Goal: Check status: Check status

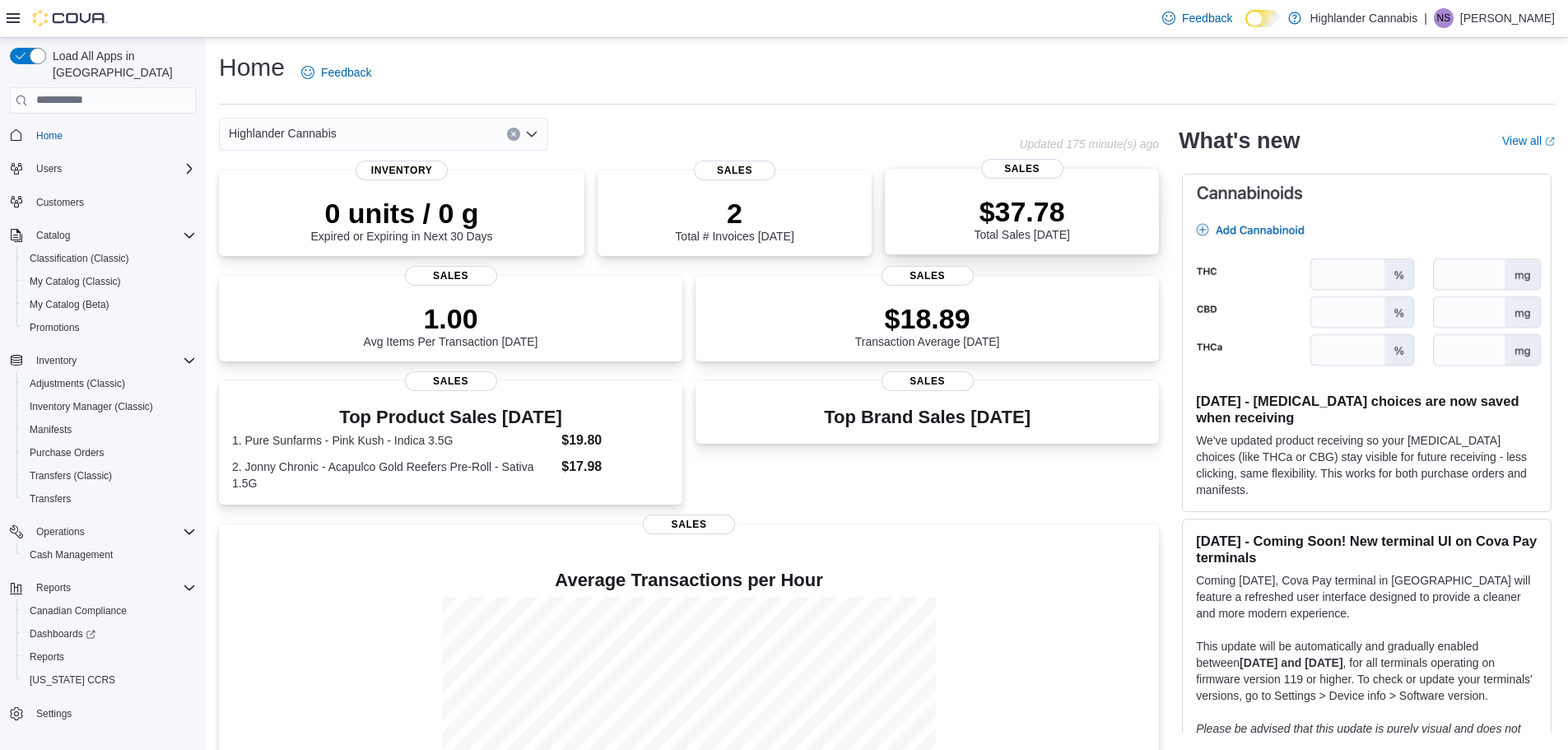
click at [1105, 219] on div "$37.78 Total Sales [DATE]" at bounding box center [1022, 215] width 248 height 53
click at [55, 129] on span "Home" at bounding box center [49, 136] width 26 height 13
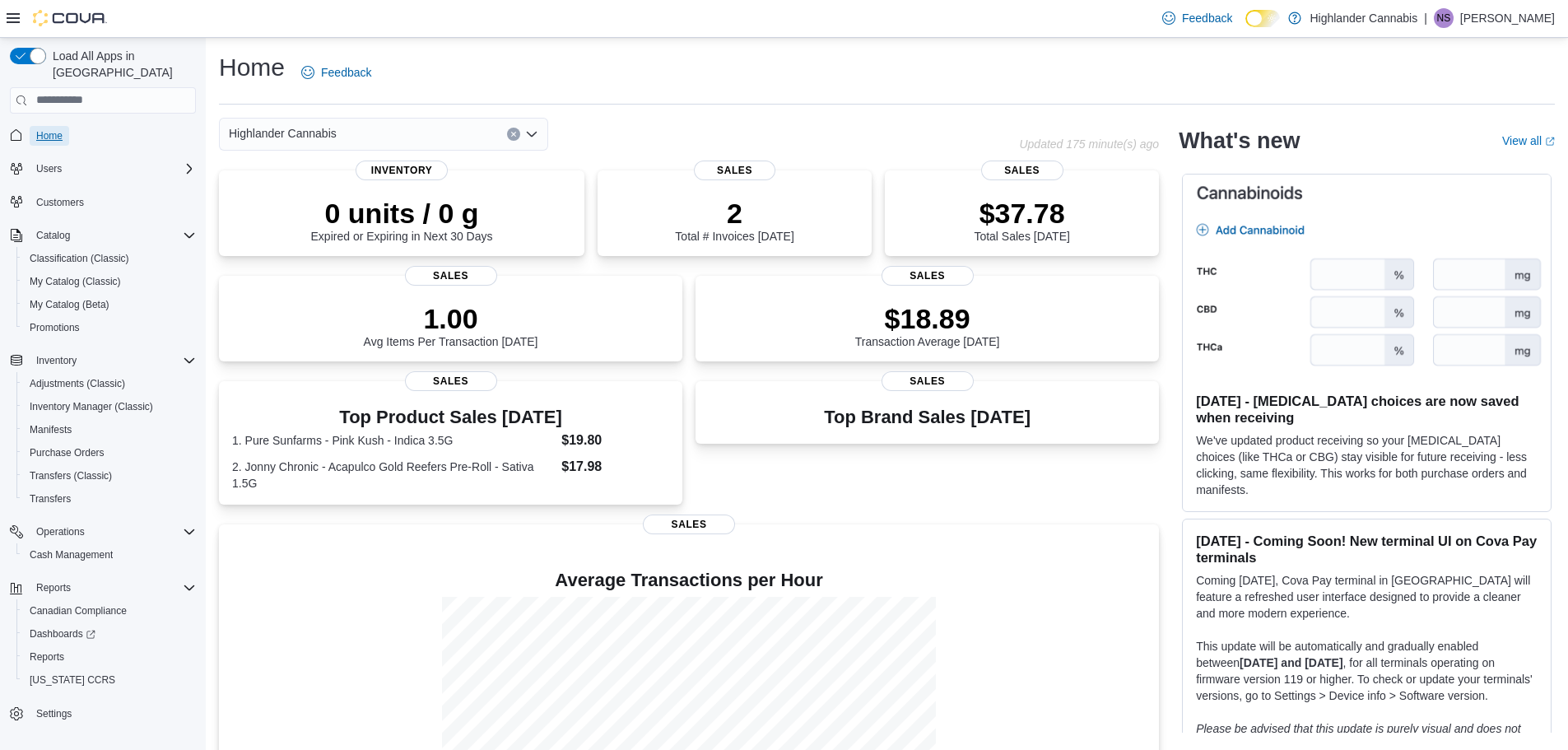
click at [55, 129] on span "Home" at bounding box center [49, 136] width 26 height 13
click at [51, 196] on span "Customers" at bounding box center [60, 203] width 48 height 13
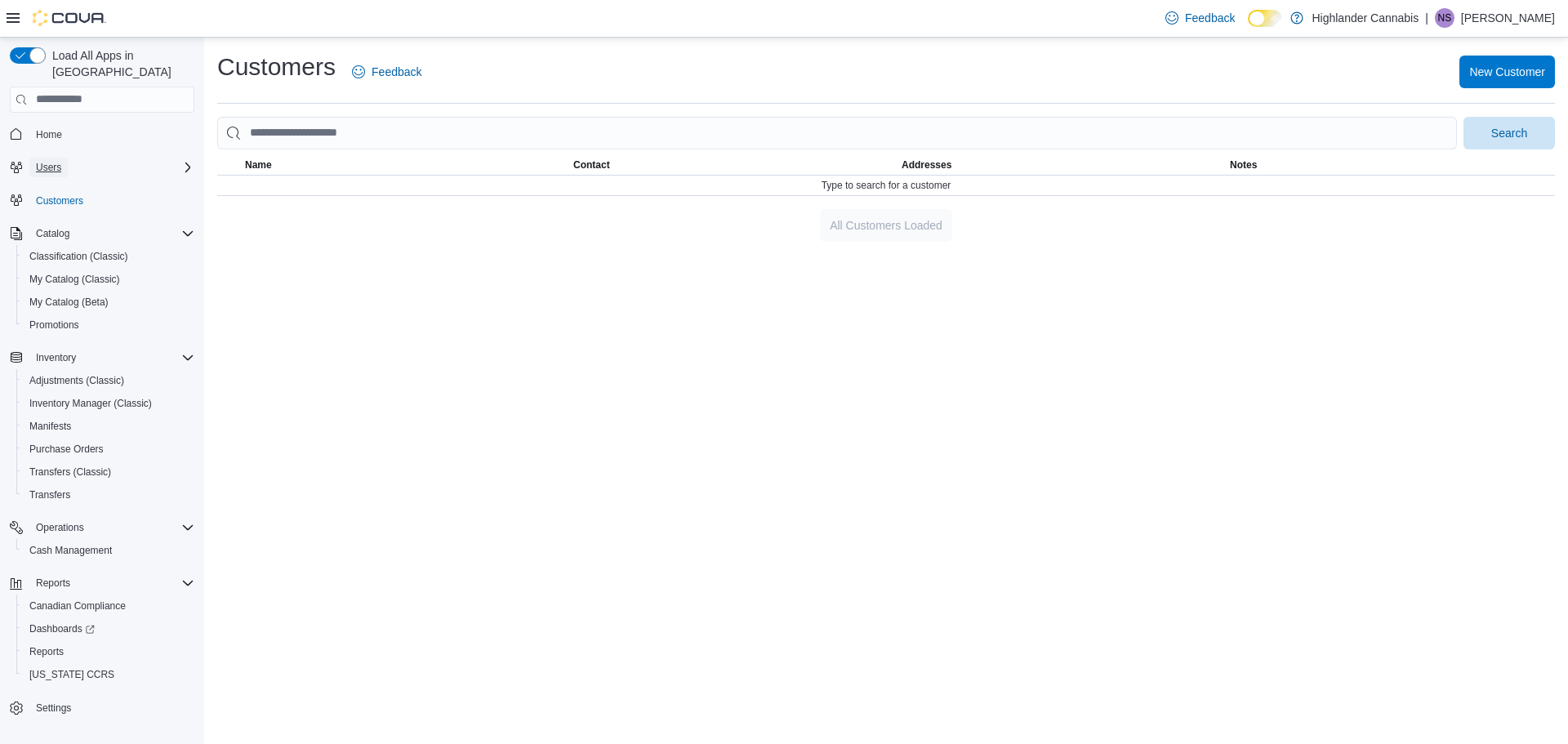
click at [56, 161] on span "Users" at bounding box center [49, 167] width 26 height 13
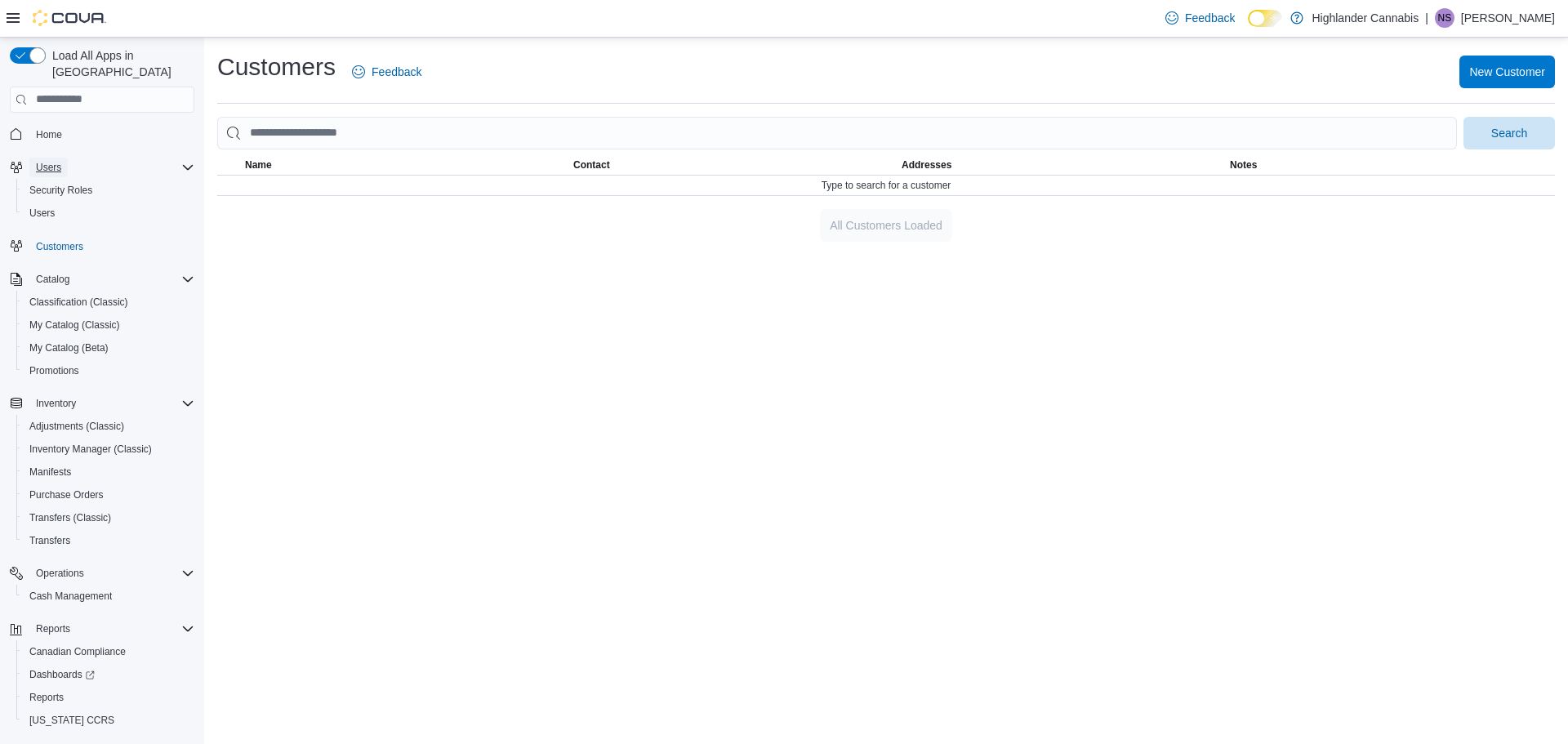
click at [56, 161] on span "Users" at bounding box center [49, 167] width 26 height 13
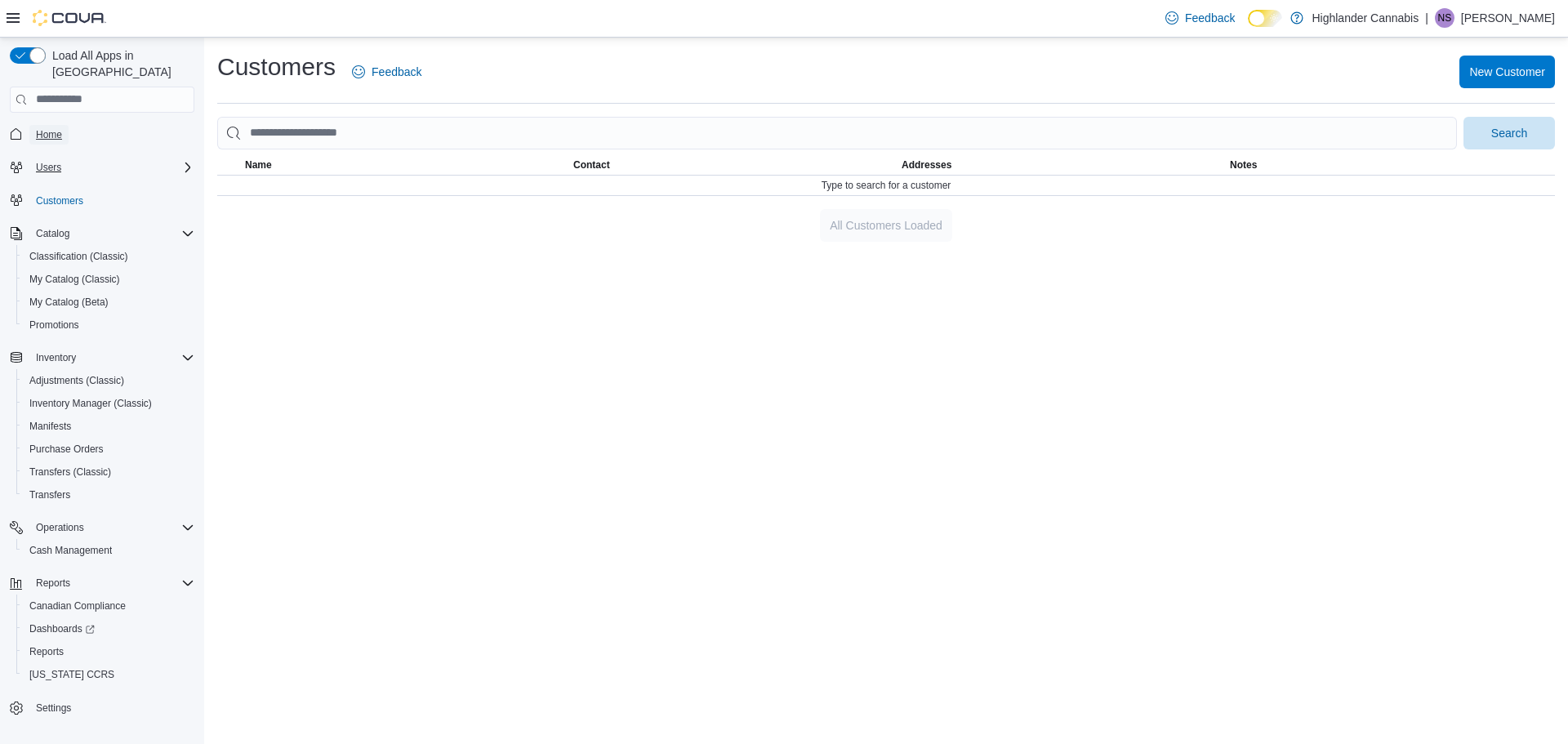
click at [56, 128] on span "Home" at bounding box center [49, 135] width 26 height 13
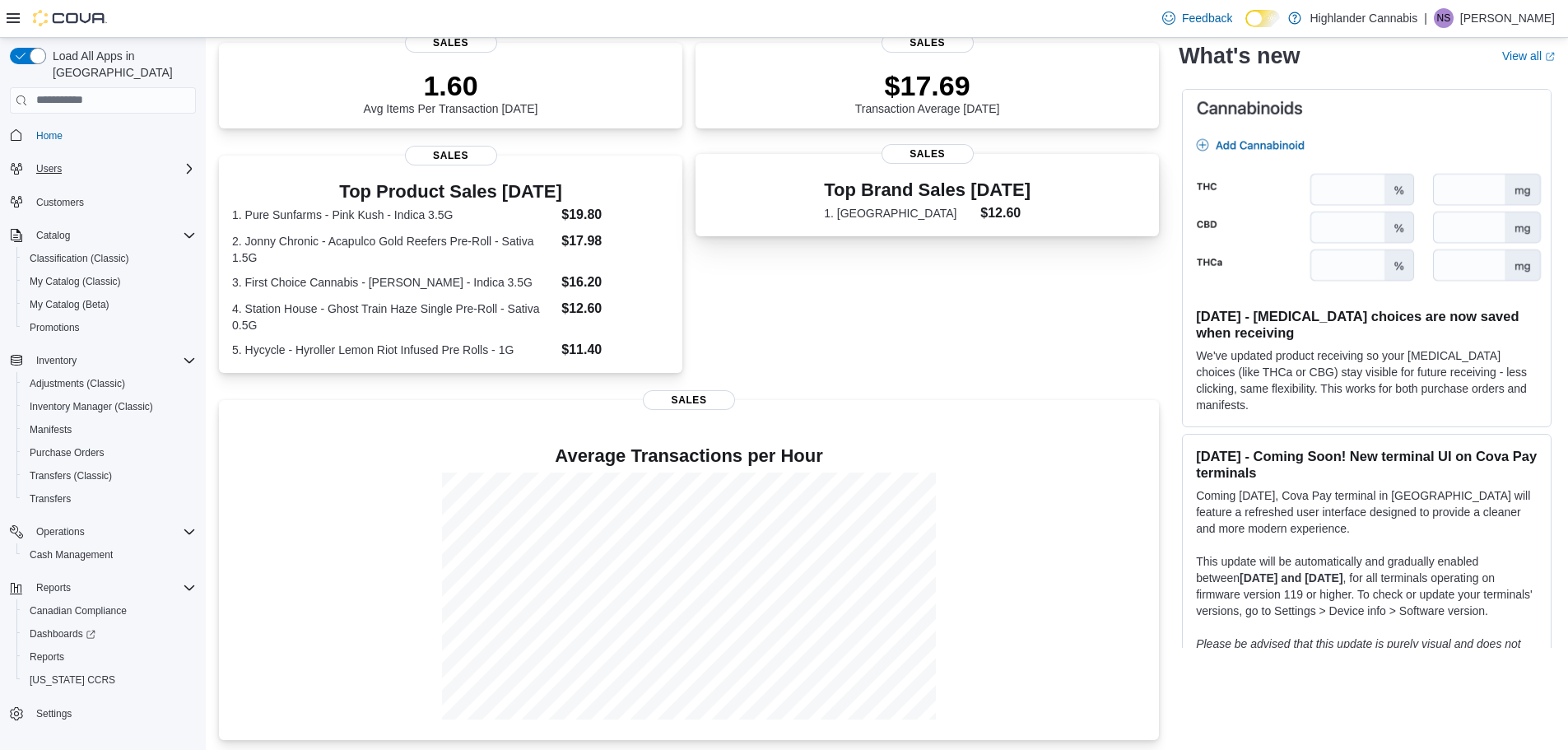
scroll to position [244, 0]
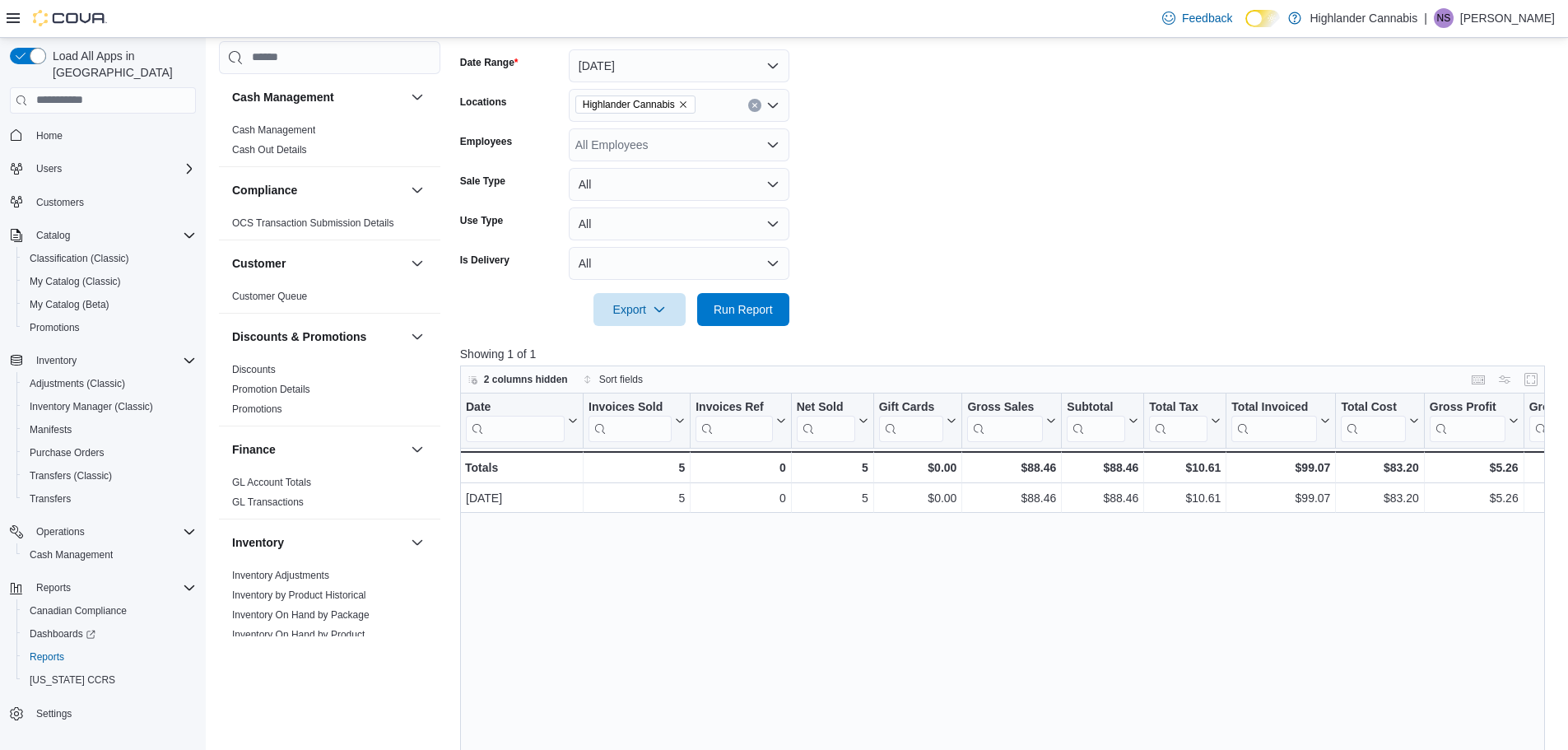
scroll to position [412, 0]
